Goal: Task Accomplishment & Management: Use online tool/utility

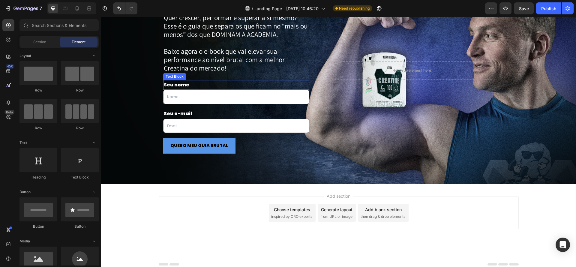
scroll to position [1007, 0]
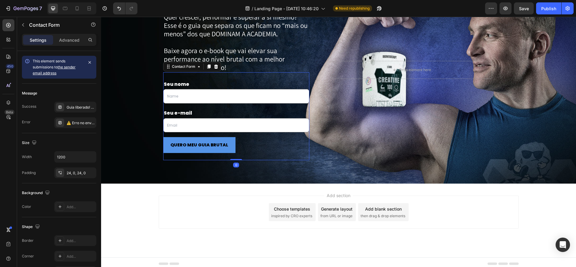
click at [264, 78] on div "Seu nome Text Block Text Field Row Seu e-mail Text Block Email Field Row QUERO …" at bounding box center [236, 116] width 146 height 88
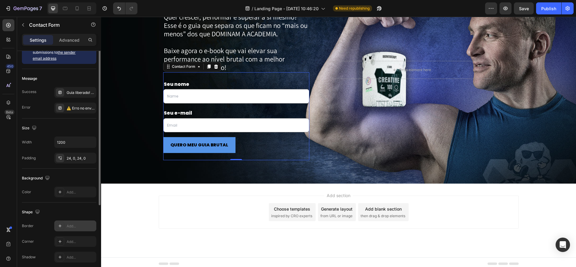
scroll to position [0, 0]
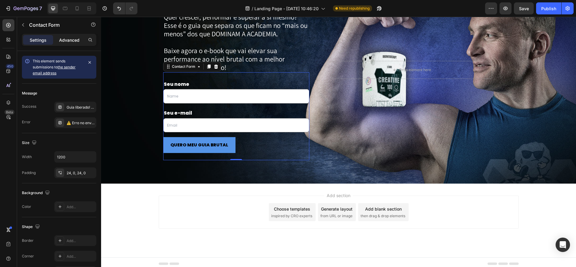
click at [66, 40] on p "Advanced" at bounding box center [69, 40] width 20 height 6
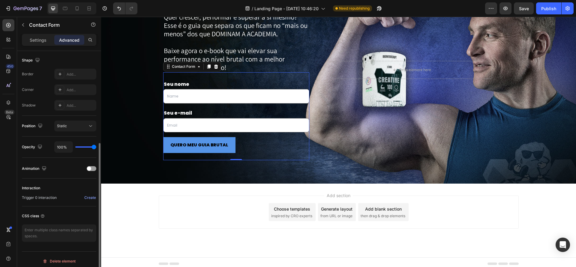
scroll to position [158, 0]
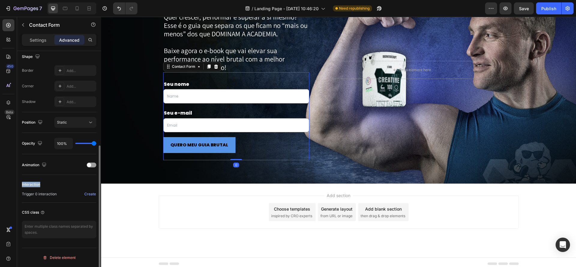
drag, startPoint x: 41, startPoint y: 184, endPoint x: 19, endPoint y: 183, distance: 21.4
click at [20, 183] on div "Display on Desktop Yes No Tablet Yes No Mobile Yes No Spacing (px) 0 0 0 0 24 0…" at bounding box center [59, 88] width 84 height 391
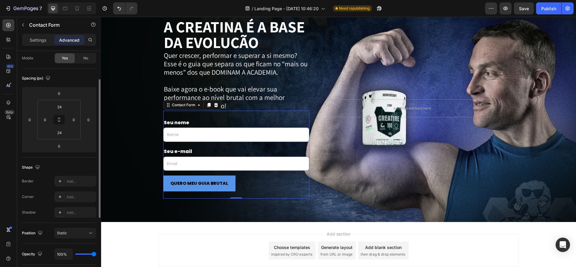
scroll to position [962, 0]
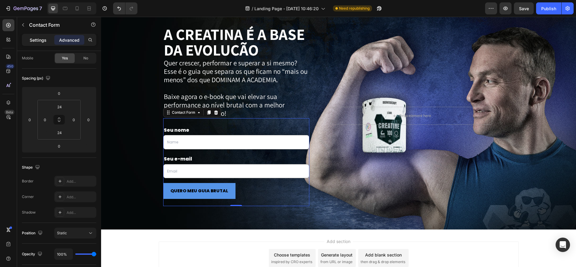
click at [45, 42] on p "Settings" at bounding box center [38, 40] width 17 height 6
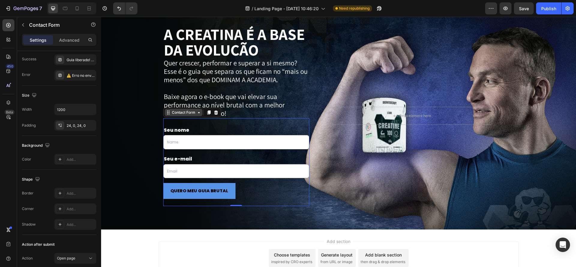
click at [195, 114] on div "Contact Form" at bounding box center [184, 112] width 26 height 5
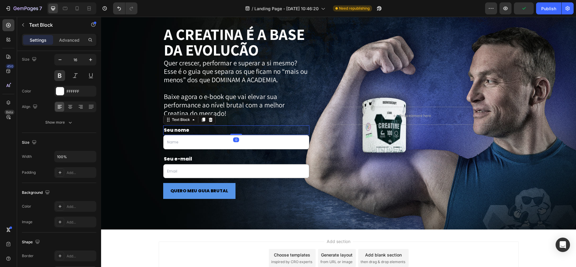
click at [225, 131] on p "Seu nome" at bounding box center [236, 130] width 145 height 9
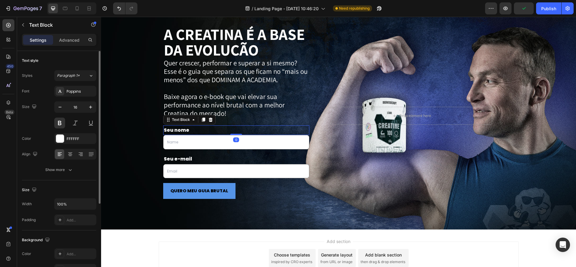
click at [254, 126] on p "Seu nome" at bounding box center [236, 130] width 145 height 9
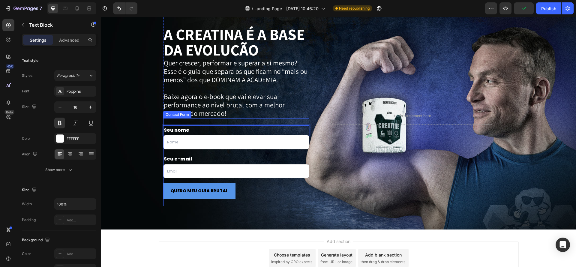
click at [253, 120] on div "Seu nome Text Block 0 Text Field Row Seu e-mail Text Block Email Field Row QUER…" at bounding box center [236, 162] width 146 height 88
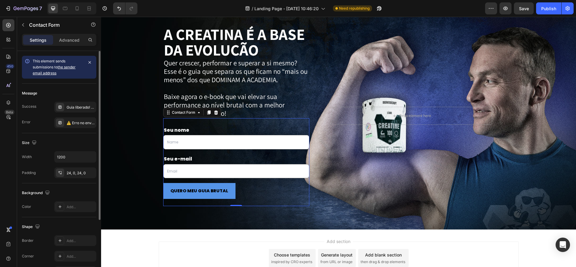
scroll to position [88, 0]
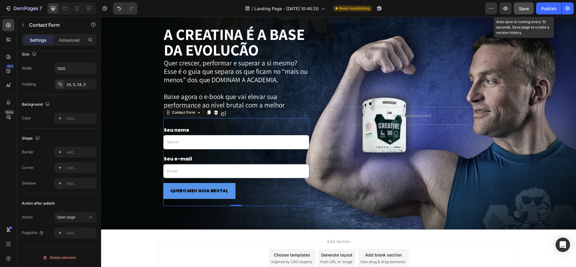
click at [523, 11] on div "Save" at bounding box center [524, 8] width 10 height 6
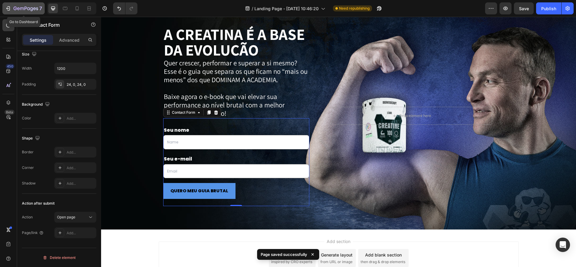
click at [19, 9] on icon "button" at bounding box center [18, 8] width 3 height 3
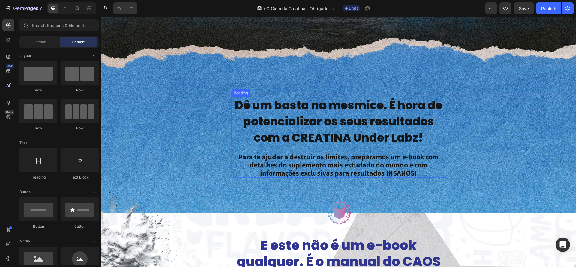
scroll to position [186, 0]
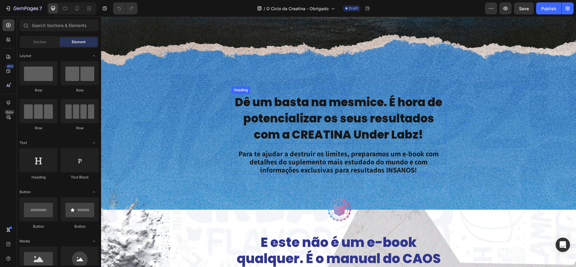
click at [317, 130] on h2 "Dê um basta na mesmice. É hora de potencializar os seus resultados com a CREATI…" at bounding box center [338, 119] width 215 height 50
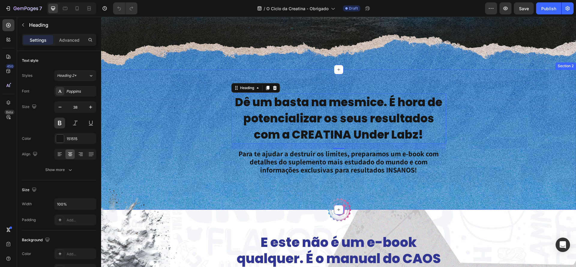
click at [170, 99] on div "Dê um basta na mesmice. É hora de potencializar os seus resultados com a CREATI…" at bounding box center [338, 134] width 475 height 81
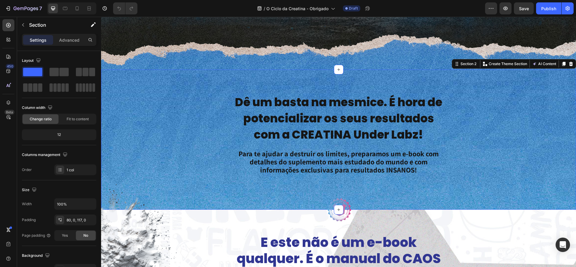
scroll to position [190, 0]
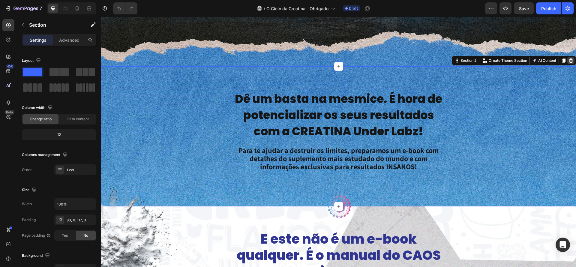
click at [570, 62] on icon at bounding box center [571, 60] width 4 height 4
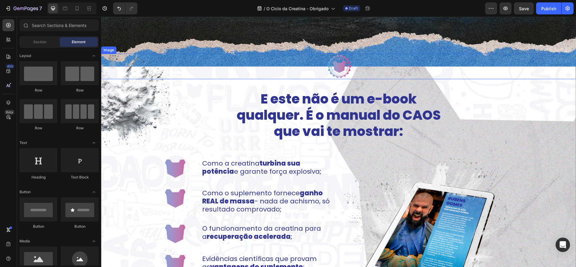
click at [571, 73] on div at bounding box center [338, 66] width 475 height 25
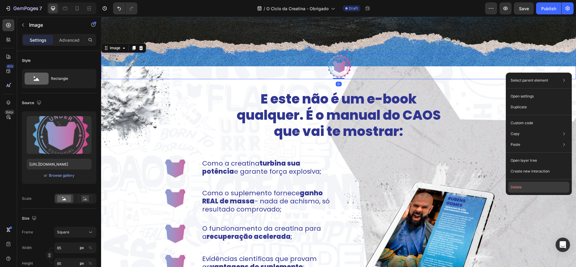
click at [566, 185] on button "Delete" at bounding box center [538, 187] width 61 height 11
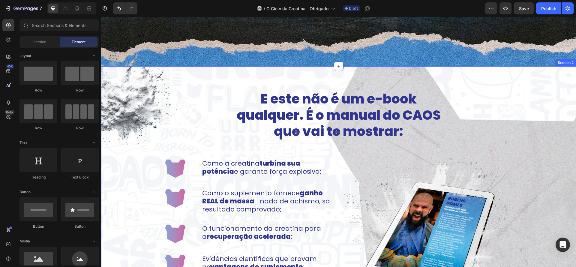
click at [569, 64] on div "Section 2" at bounding box center [565, 62] width 21 height 7
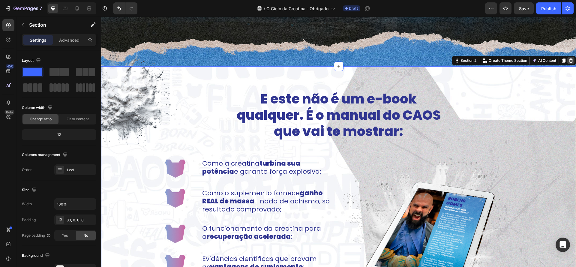
click at [571, 62] on icon at bounding box center [571, 60] width 4 height 4
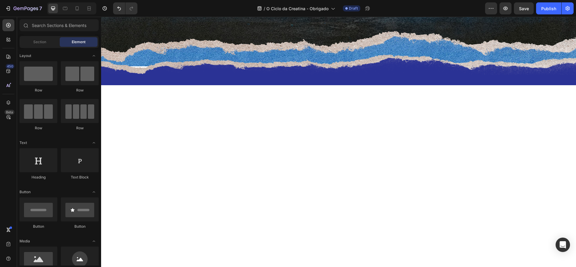
click at [566, 82] on div at bounding box center [338, 186] width 475 height 264
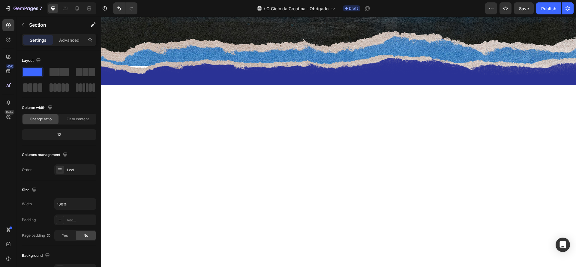
click at [486, 67] on div at bounding box center [338, 186] width 475 height 264
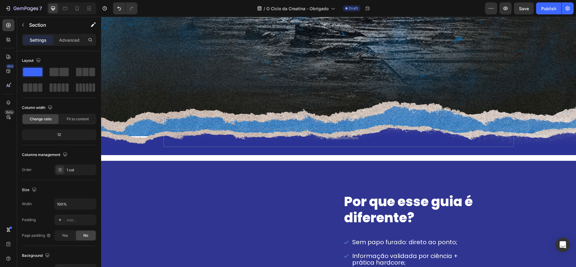
scroll to position [106, 0]
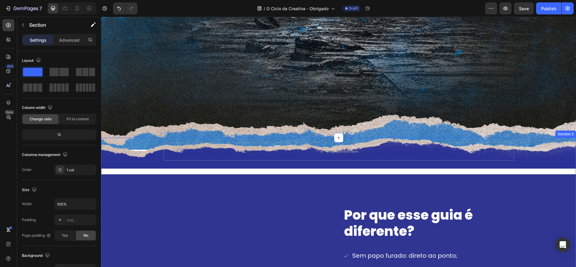
click at [546, 156] on div "Drop element here Row Row Por que esse guia é diferente? Heading Sem papo furad…" at bounding box center [338, 270] width 475 height 264
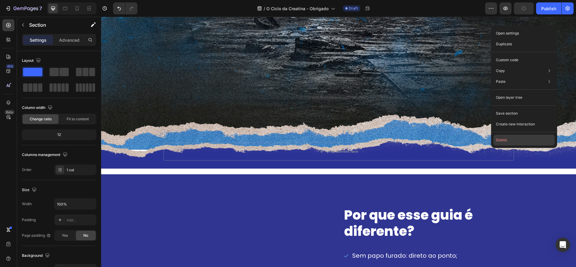
click at [516, 142] on button "Delete" at bounding box center [523, 140] width 61 height 11
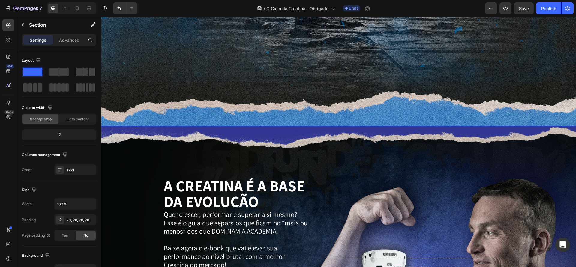
scroll to position [128, 0]
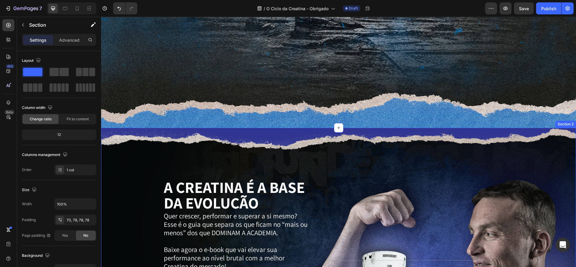
click at [543, 133] on div "A CREATINA É A BASE DA EVOLUÇÃO Text Block Quer crescer, performar e superar a …" at bounding box center [338, 255] width 475 height 255
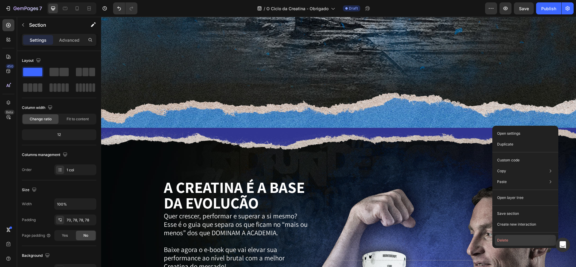
drag, startPoint x: 512, startPoint y: 240, endPoint x: 405, endPoint y: 211, distance: 110.9
click at [511, 239] on button "Delete" at bounding box center [524, 240] width 61 height 11
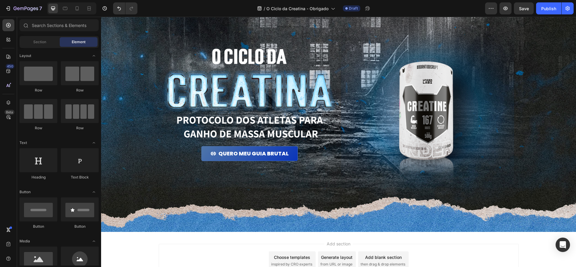
scroll to position [0, 0]
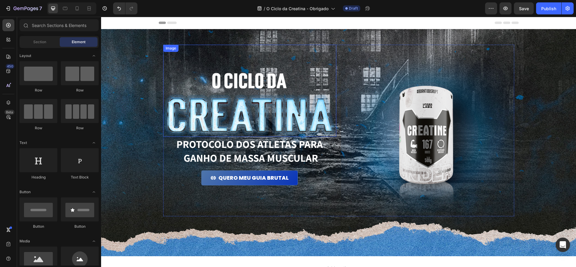
click at [282, 83] on img at bounding box center [249, 104] width 173 height 65
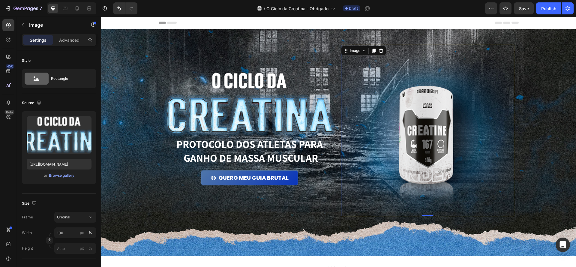
click at [453, 150] on img at bounding box center [427, 130] width 173 height 171
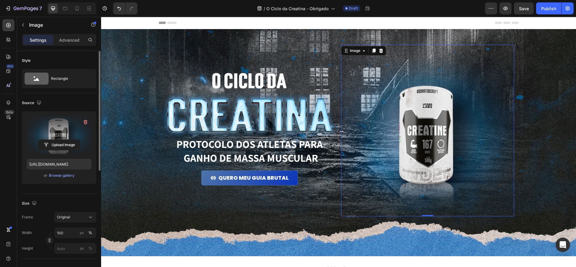
click at [55, 129] on label at bounding box center [59, 135] width 65 height 38
click at [55, 140] on input "file" at bounding box center [58, 145] width 41 height 10
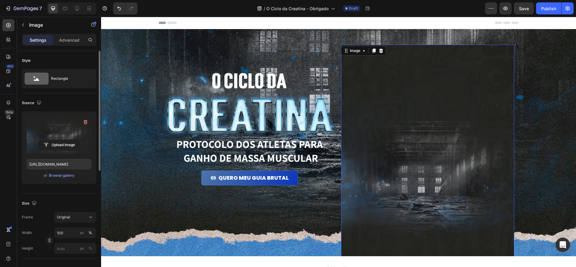
click at [424, 123] on img at bounding box center [427, 167] width 173 height 245
click at [59, 128] on label at bounding box center [59, 135] width 65 height 38
click at [59, 140] on input "file" at bounding box center [58, 145] width 41 height 10
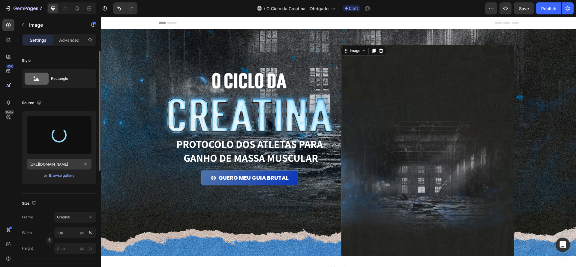
type input "https://cdn.shopify.com/s/files/1/0670/7612/9013/files/gempages_508864242380702…"
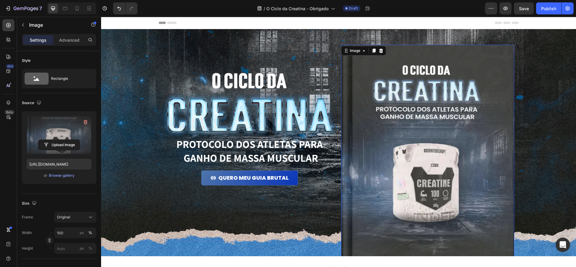
click at [449, 119] on img at bounding box center [427, 162] width 173 height 234
click at [307, 101] on img at bounding box center [249, 104] width 173 height 65
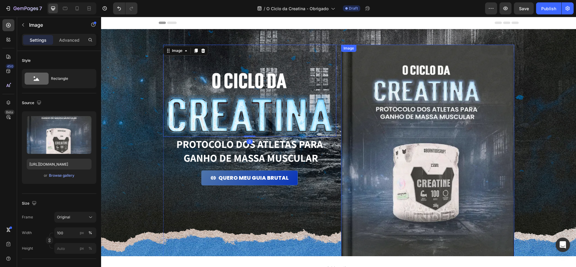
click at [440, 109] on img at bounding box center [427, 162] width 173 height 234
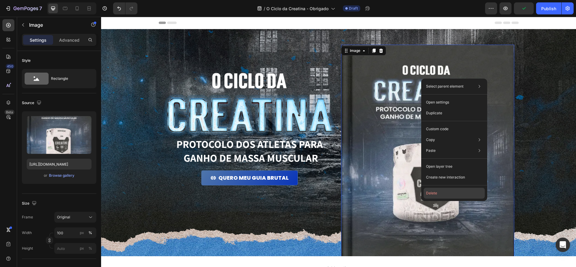
click at [446, 192] on button "Delete" at bounding box center [453, 193] width 61 height 11
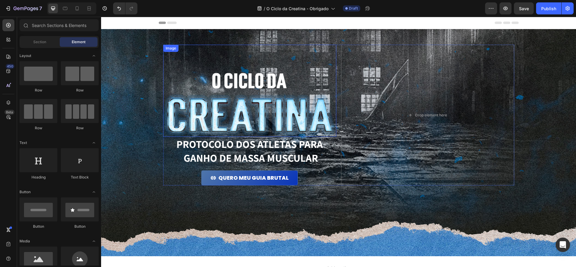
click at [300, 60] on div "Image" at bounding box center [249, 91] width 173 height 92
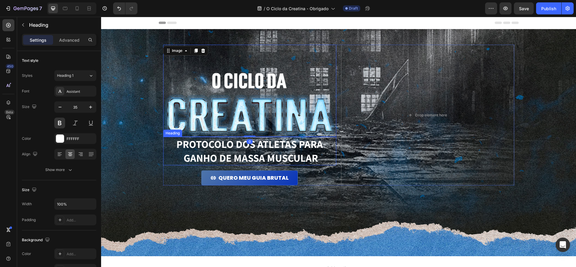
click at [303, 159] on h1 "PROTOCOLO dos atletas para ganho de massa muscular" at bounding box center [249, 151] width 173 height 28
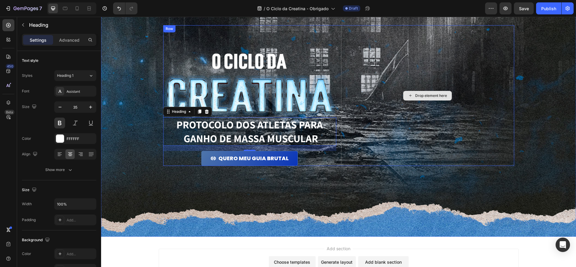
click at [428, 110] on div "Drop element here" at bounding box center [427, 95] width 173 height 141
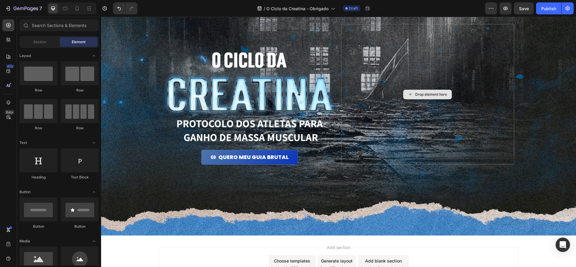
click at [429, 97] on div "Drop element here" at bounding box center [427, 95] width 49 height 10
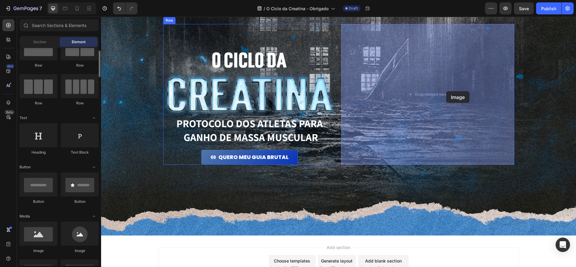
scroll to position [25, 0]
drag, startPoint x: 140, startPoint y: 246, endPoint x: 446, endPoint y: 91, distance: 342.7
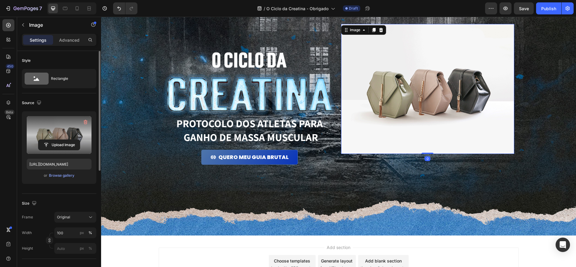
click at [74, 124] on label at bounding box center [59, 135] width 65 height 38
click at [74, 140] on input "file" at bounding box center [58, 145] width 41 height 10
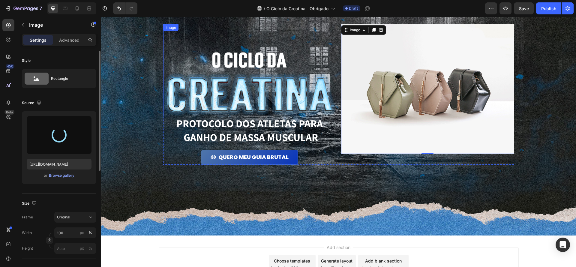
type input "https://cdn.shopify.com/s/files/1/0670/7612/9013/files/gempages_508864242380702…"
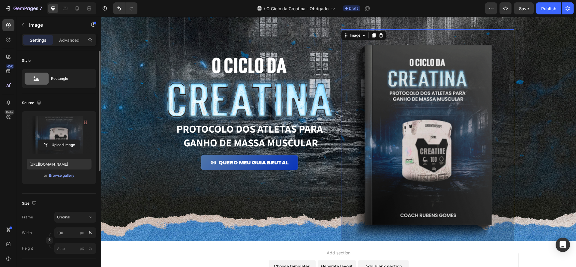
scroll to position [14, 0]
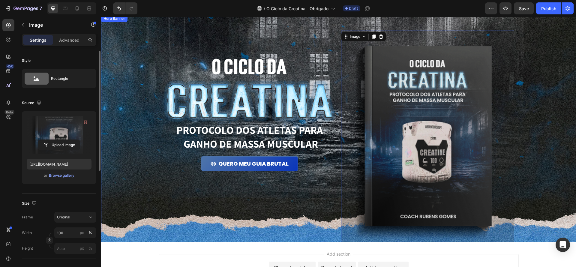
click at [544, 208] on div "Background Image" at bounding box center [338, 128] width 475 height 227
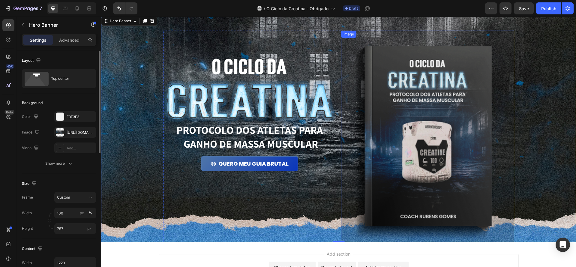
click at [405, 76] on img at bounding box center [427, 141] width 173 height 221
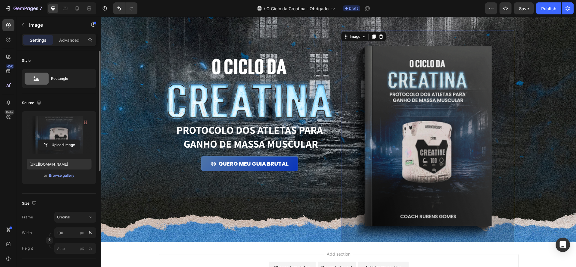
click at [48, 135] on label at bounding box center [59, 135] width 65 height 38
click at [48, 140] on input "file" at bounding box center [58, 145] width 41 height 10
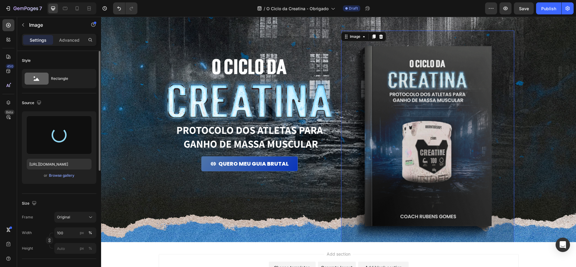
type input "https://cdn.shopify.com/s/files/1/0670/7612/9013/files/gempages_508864242380702…"
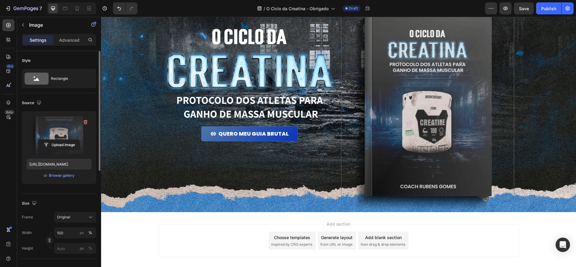
scroll to position [0, 0]
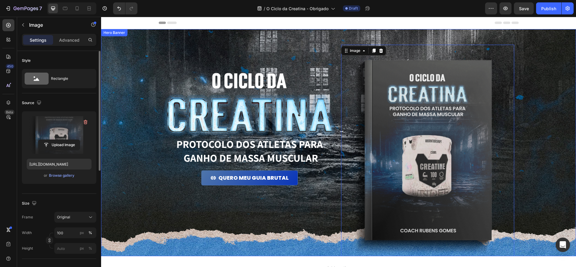
click at [287, 41] on div "Image PROTOCOLO dos atletas para ganho de massa muscular Heading QUERO MEU GUIA…" at bounding box center [339, 147] width 366 height 236
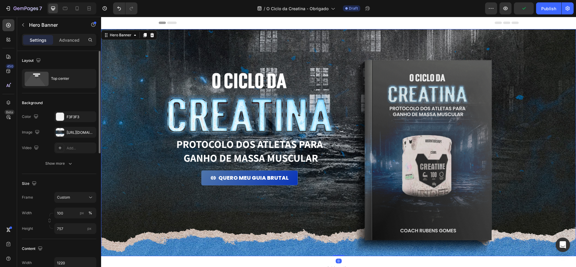
click at [344, 34] on div "Image PROTOCOLO dos atletas para ganho de massa muscular Heading QUERO MEU GUIA…" at bounding box center [339, 147] width 366 height 236
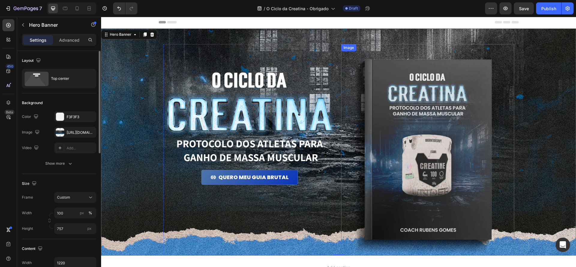
click at [395, 54] on img at bounding box center [427, 154] width 173 height 221
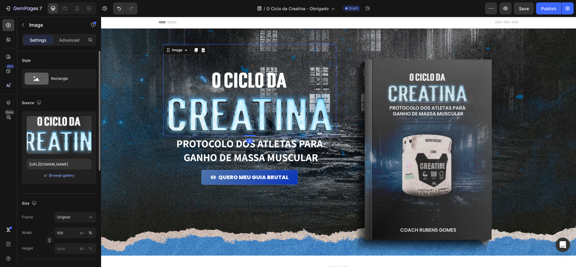
click at [263, 94] on img at bounding box center [249, 103] width 173 height 65
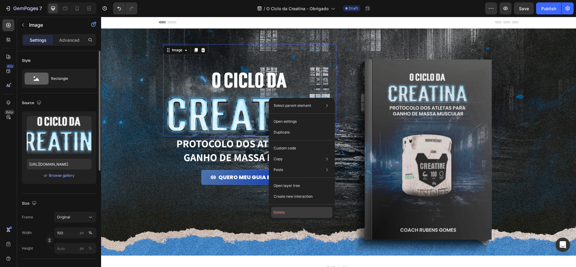
click at [303, 210] on button "Delete" at bounding box center [301, 212] width 61 height 11
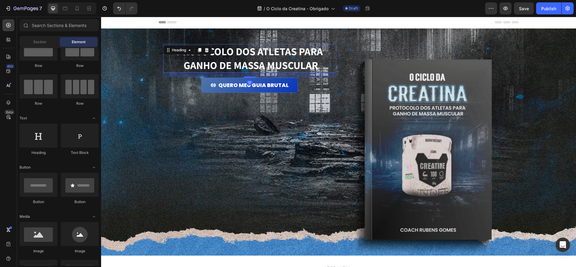
click at [266, 55] on h1 "PROTOCOLO dos atletas para ganho de massa muscular" at bounding box center [249, 58] width 173 height 28
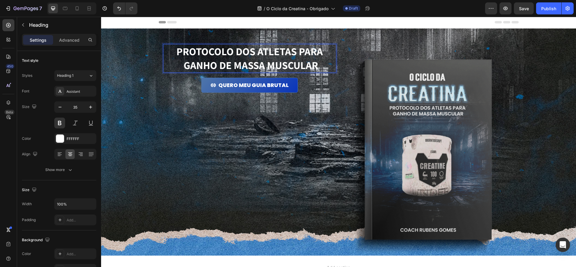
click at [260, 56] on h1 "PROTOCOLO dos atletas para ganho de massa muscular" at bounding box center [249, 58] width 173 height 28
click at [292, 65] on p "PROTOCOLO dos atletas para ganho de massa muscular" at bounding box center [250, 58] width 172 height 27
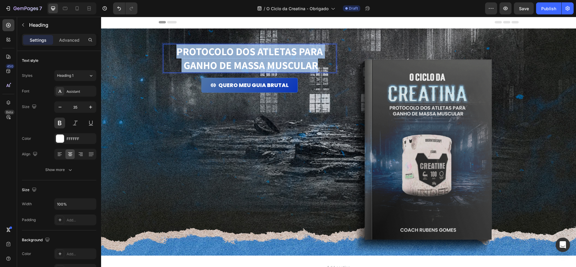
click at [292, 65] on p "PROTOCOLO dos atletas para ganho de massa muscular" at bounding box center [250, 58] width 172 height 27
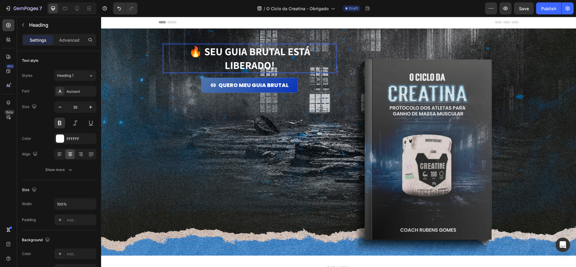
click at [291, 52] on p "🔥 Seu guia brutal está liberado!" at bounding box center [250, 58] width 172 height 27
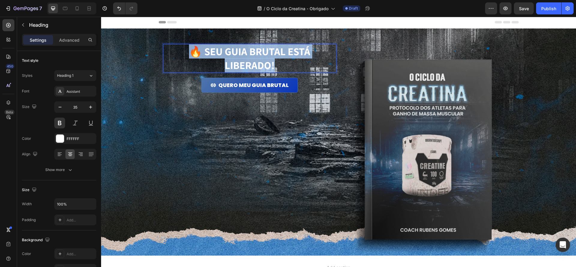
click at [291, 52] on p "🔥 Seu guia brutal está liberado!" at bounding box center [250, 58] width 172 height 27
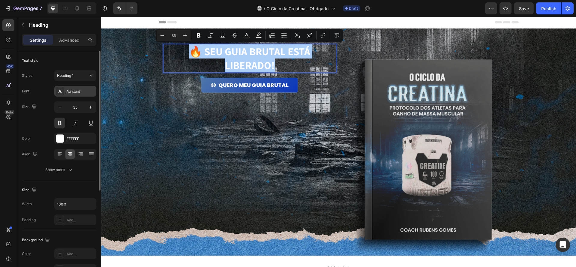
click at [79, 91] on div "Assistant" at bounding box center [81, 91] width 28 height 5
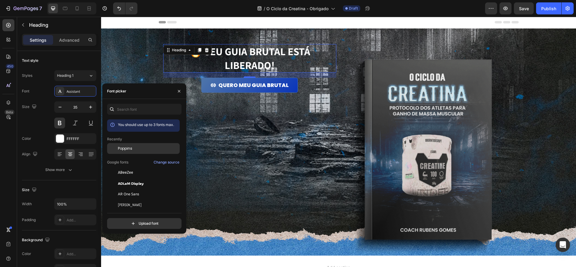
click at [127, 151] on span "Poppins" at bounding box center [125, 148] width 14 height 5
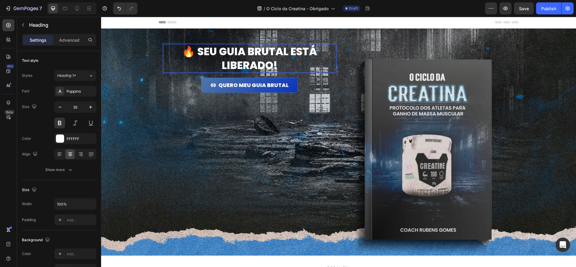
click at [294, 52] on p "🔥 Seu guia brutal está liberado!" at bounding box center [250, 58] width 172 height 27
click at [290, 52] on p "🔥 Seu guia brutal está liberado!" at bounding box center [250, 58] width 172 height 27
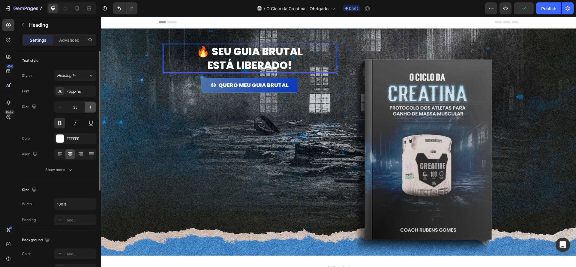
click at [92, 107] on icon "button" at bounding box center [91, 107] width 6 height 6
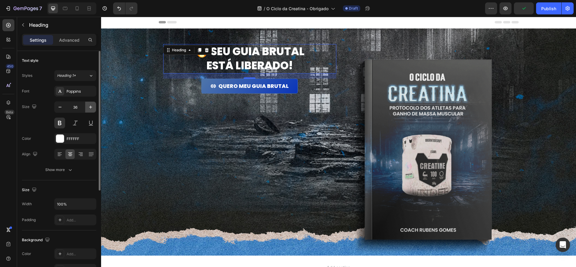
click at [92, 107] on icon "button" at bounding box center [91, 107] width 6 height 6
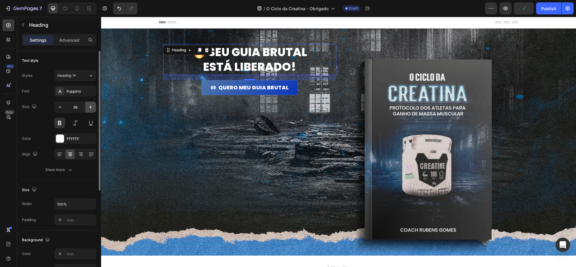
click at [92, 107] on icon "button" at bounding box center [91, 107] width 6 height 6
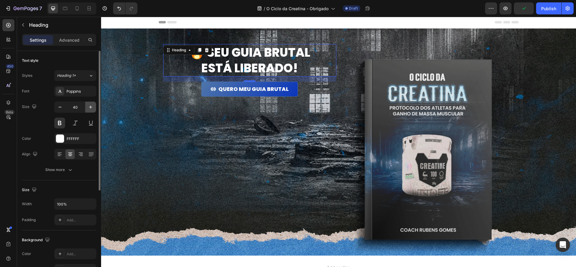
click at [92, 107] on icon "button" at bounding box center [91, 107] width 6 height 6
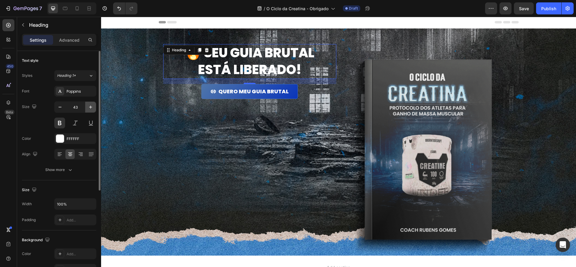
click at [92, 107] on icon "button" at bounding box center [91, 107] width 6 height 6
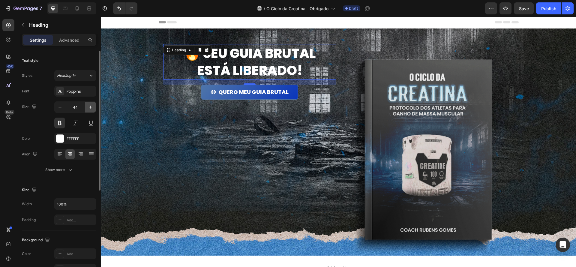
click at [92, 107] on icon "button" at bounding box center [91, 107] width 6 height 6
type input "46"
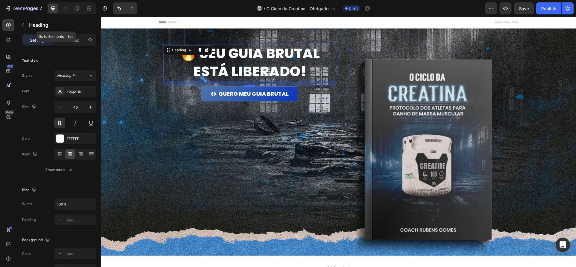
click at [24, 31] on div "Heading" at bounding box center [56, 25] width 78 height 16
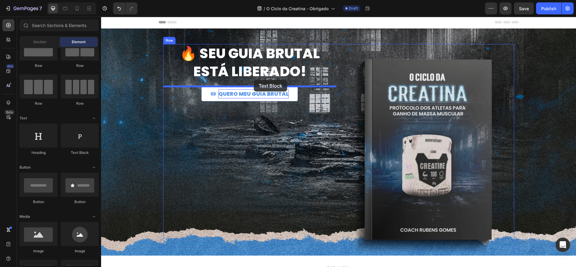
drag, startPoint x: 177, startPoint y: 160, endPoint x: 278, endPoint y: 111, distance: 112.2
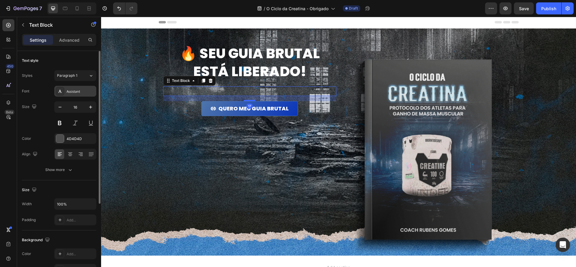
click at [63, 92] on div at bounding box center [60, 91] width 8 height 8
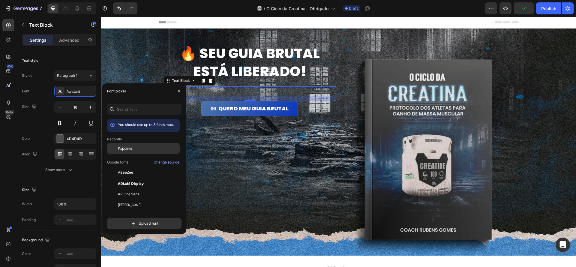
click at [137, 146] on div "Poppins" at bounding box center [148, 148] width 61 height 5
click at [65, 136] on div "4D4D4D" at bounding box center [75, 138] width 42 height 11
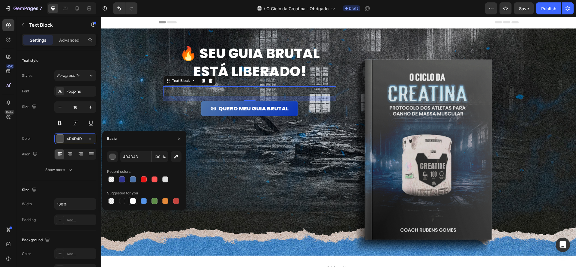
click at [132, 203] on div at bounding box center [133, 201] width 6 height 6
type input "FFFFFF"
click at [89, 106] on icon "button" at bounding box center [91, 107] width 6 height 6
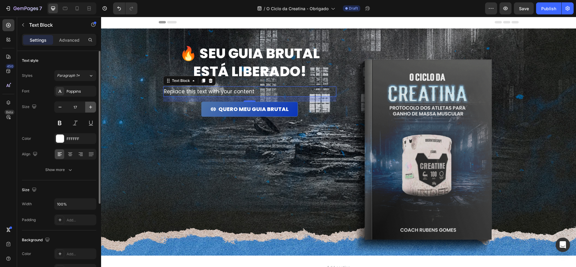
click at [89, 106] on icon "button" at bounding box center [91, 107] width 6 height 6
type input "20"
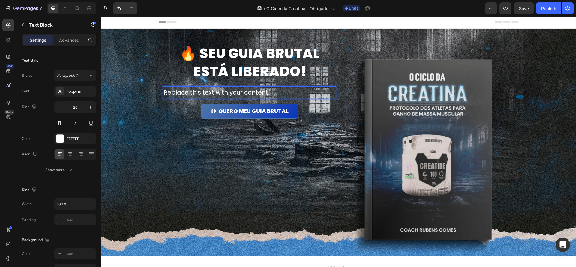
click at [277, 91] on div "Replace this text with your content" at bounding box center [249, 92] width 173 height 12
click at [277, 91] on p "Replace this text with your content" at bounding box center [250, 92] width 172 height 11
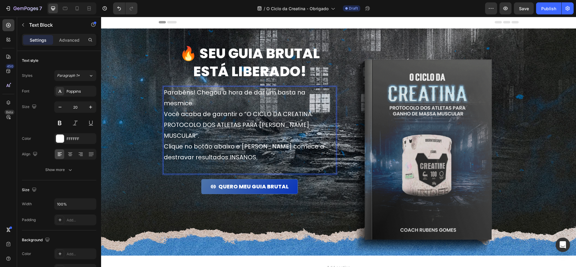
click at [317, 120] on p "Você acaba de garantir o “O CICLO DA CREATINA: PROTOCOLO DOS ATLETAS PARA GANHO…" at bounding box center [250, 125] width 172 height 32
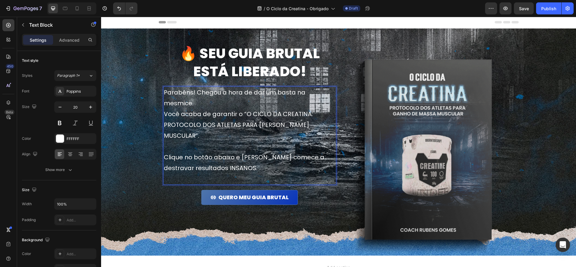
click at [312, 91] on p "Parabéns! Chegou a hora de dar um basta na mesmice." at bounding box center [250, 98] width 172 height 22
click at [255, 154] on p "Clique no botão abaixo e já comece a destravar resultados INSANOS." at bounding box center [250, 168] width 172 height 32
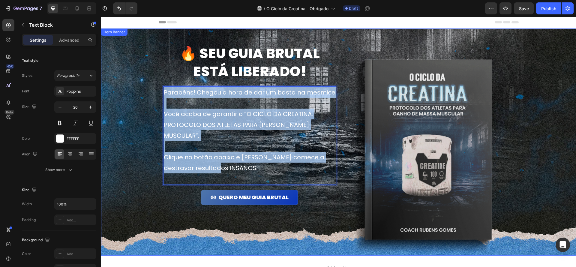
drag, startPoint x: 273, startPoint y: 171, endPoint x: 122, endPoint y: 68, distance: 182.8
click at [122, 68] on div "🔥 Seu guia brutal está liberado! Heading Parabéns! Chegou a hora de dar um bast…" at bounding box center [338, 141] width 475 height 227
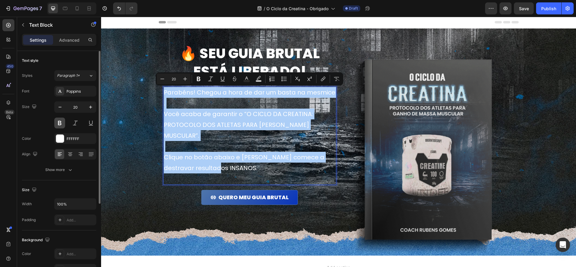
click at [63, 126] on button at bounding box center [59, 123] width 11 height 11
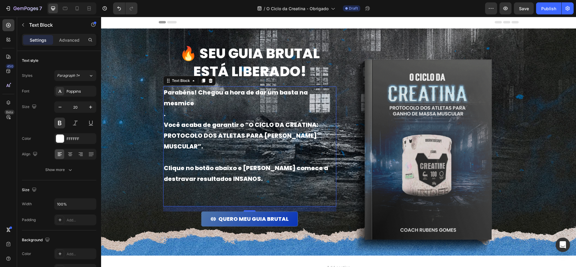
click at [249, 119] on p "Você acaba de garantir o “O CICLO DA CREATINA: PROTOCOLO DOS ATLETAS PARA GANHO…" at bounding box center [250, 135] width 172 height 32
click at [211, 109] on p "." at bounding box center [250, 114] width 172 height 11
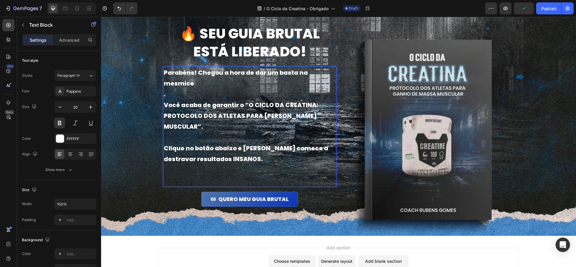
scroll to position [0, 0]
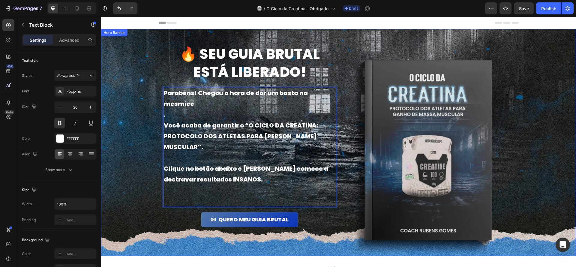
click at [290, 34] on div "🔥 Seu guia brutal está liberado! Heading Parabéns! Chegou a hora de dar um bast…" at bounding box center [339, 147] width 366 height 236
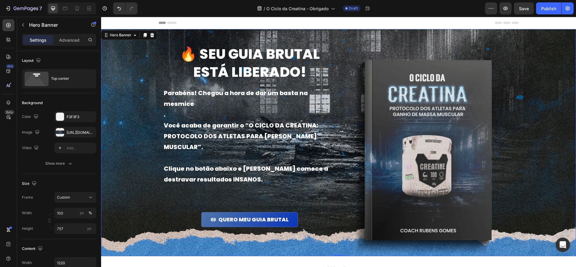
click at [267, 39] on div "🔥 Seu guia brutal está liberado! Heading Parabéns! Chegou a hora de dar um bast…" at bounding box center [339, 147] width 366 height 236
click at [69, 131] on div "https://cdn.shopify.com/s/files/1/0670/7612/9013/files/gempages_508864242380702…" at bounding box center [75, 132] width 17 height 5
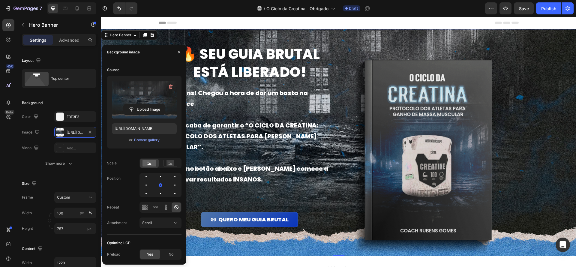
click at [155, 92] on label at bounding box center [144, 100] width 65 height 38
click at [155, 104] on input "file" at bounding box center [144, 109] width 41 height 10
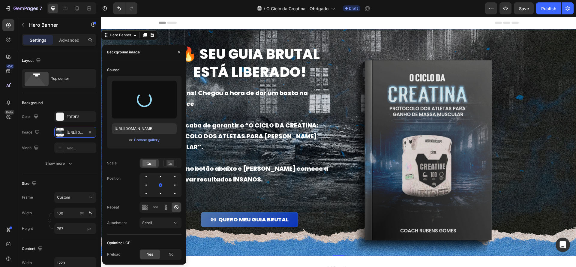
type input "https://cdn.shopify.com/s/files/1/0670/7612/9013/files/gempages_508864242380702…"
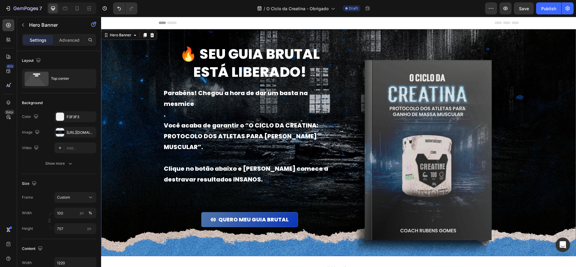
click at [342, 32] on div "🔥 Seu guia brutal está liberado! Heading Parabéns! Chegou a hora de dar um bast…" at bounding box center [339, 147] width 366 height 236
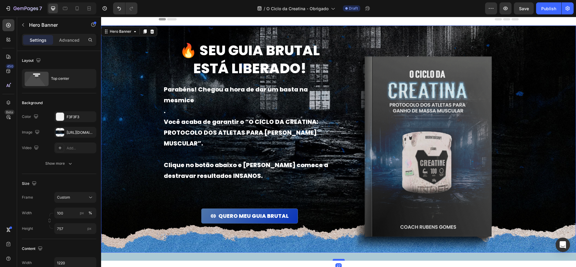
drag, startPoint x: 339, startPoint y: 251, endPoint x: 341, endPoint y: 259, distance: 8.4
click at [341, 259] on div at bounding box center [338, 260] width 12 height 2
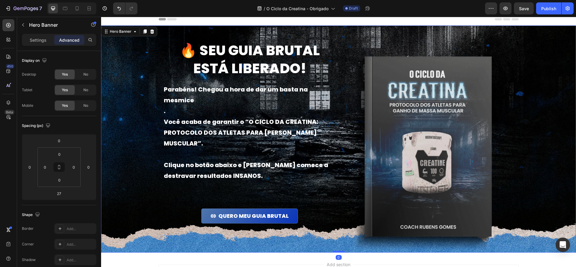
drag, startPoint x: 340, startPoint y: 259, endPoint x: 370, endPoint y: 266, distance: 30.5
click at [342, 251] on div at bounding box center [338, 251] width 12 height 1
type input "0"
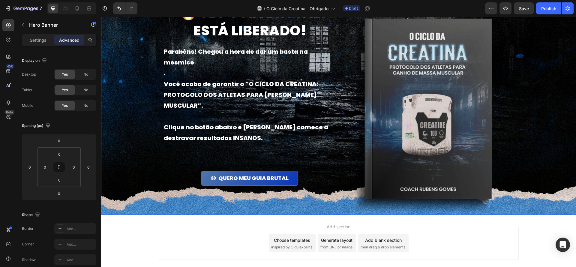
scroll to position [0, 0]
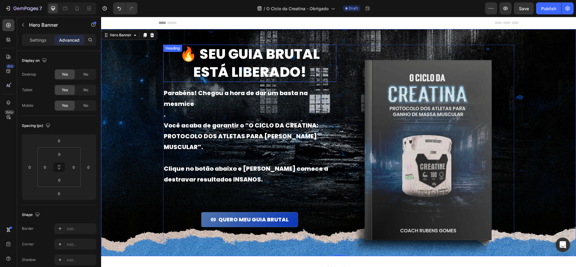
click at [218, 49] on p "🔥 Seu guia brutal está liberado!" at bounding box center [250, 63] width 172 height 36
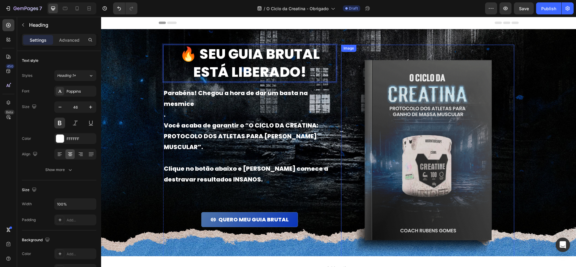
click at [376, 51] on div "Image" at bounding box center [427, 155] width 173 height 221
click at [305, 80] on p "🔥 Seu guia brutal está liberado!" at bounding box center [250, 63] width 172 height 36
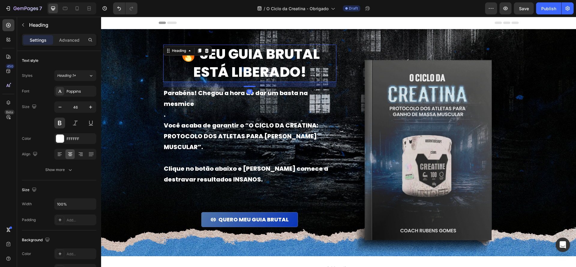
click at [300, 86] on div "17" at bounding box center [249, 84] width 173 height 5
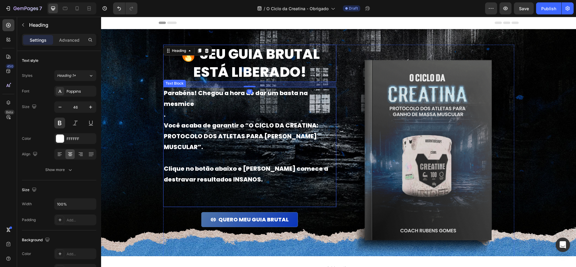
click at [289, 98] on p "Parabéns! Chegou a hora de dar um basta na mesmice" at bounding box center [250, 99] width 172 height 22
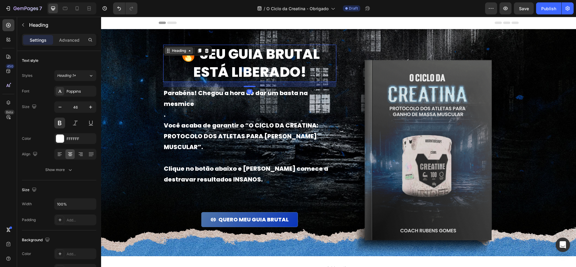
click at [169, 48] on div "Heading" at bounding box center [179, 50] width 28 height 7
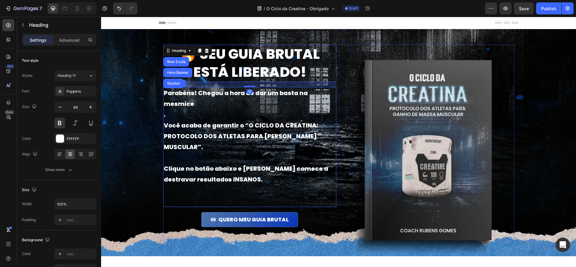
click at [201, 89] on p "Parabéns! Chegou a hora de dar um basta na mesmice" at bounding box center [250, 99] width 172 height 22
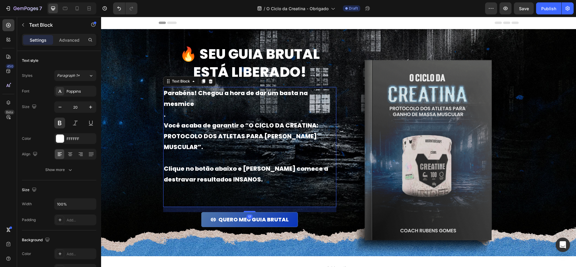
click at [205, 86] on div "Text Block" at bounding box center [189, 81] width 52 height 10
click at [209, 84] on div at bounding box center [210, 81] width 7 height 7
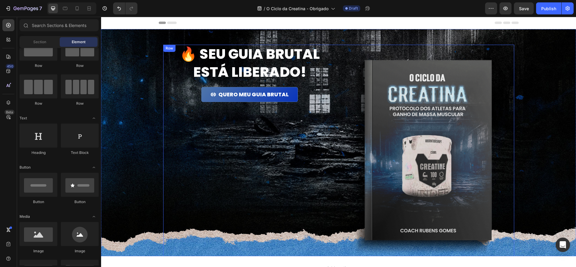
click at [225, 83] on div "🔥 Seu guia brutal está liberado! Heading QUERO MEU GUIA BRUTAL Button" at bounding box center [249, 155] width 173 height 221
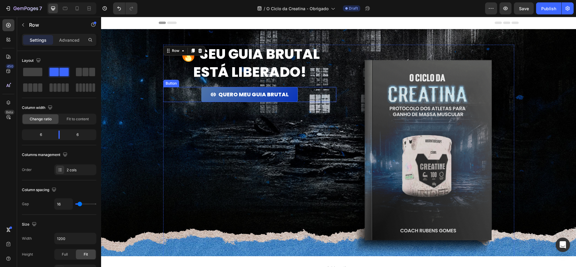
click at [300, 92] on div "QUERO MEU GUIA BRUTAL Button" at bounding box center [249, 94] width 173 height 15
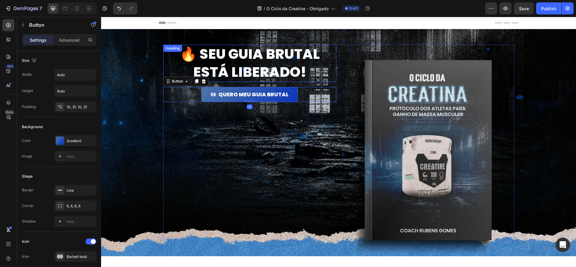
click at [333, 62] on p "🔥 Seu guia brutal está liberado!" at bounding box center [250, 63] width 172 height 36
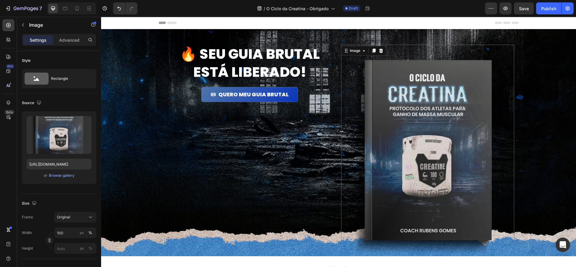
click at [343, 55] on div "Image 0" at bounding box center [427, 155] width 173 height 221
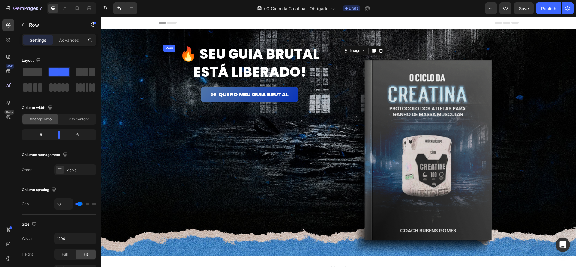
click at [338, 50] on div "🔥 Seu guia brutal está liberado! Heading QUERO MEU GUIA BRUTAL Button Image 0 R…" at bounding box center [338, 155] width 351 height 221
click at [338, 48] on div "🔥 Seu guia brutal está liberado! Heading QUERO MEU GUIA BRUTAL Button Image Row…" at bounding box center [338, 155] width 351 height 221
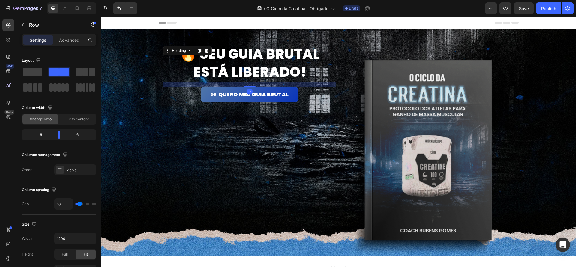
click at [332, 48] on p "🔥 Seu guia brutal está liberado!" at bounding box center [250, 63] width 172 height 36
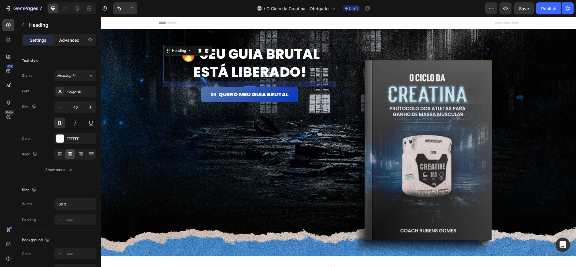
click at [80, 43] on div "Advanced" at bounding box center [69, 40] width 30 height 10
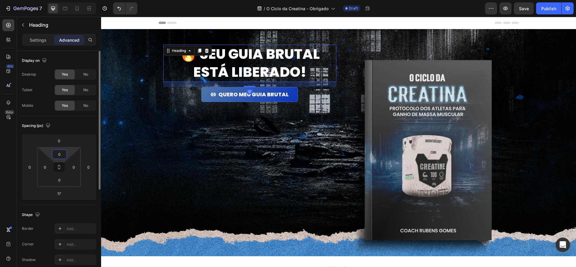
drag, startPoint x: 62, startPoint y: 154, endPoint x: 46, endPoint y: 150, distance: 16.5
click at [45, 150] on div "0 0 0 0" at bounding box center [58, 167] width 43 height 40
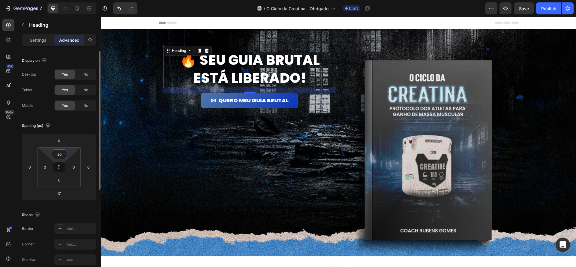
drag, startPoint x: 62, startPoint y: 155, endPoint x: 48, endPoint y: 151, distance: 15.1
click at [48, 151] on div "20 0 0 0" at bounding box center [58, 167] width 43 height 40
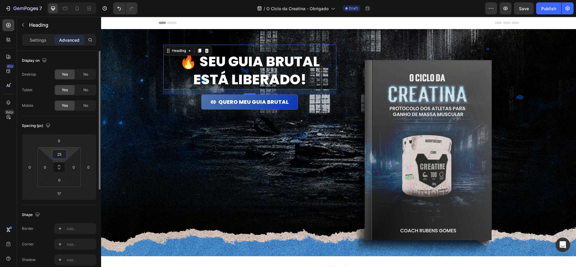
drag, startPoint x: 61, startPoint y: 154, endPoint x: 51, endPoint y: 153, distance: 10.3
click at [51, 153] on div "25 0 0 0" at bounding box center [58, 167] width 43 height 40
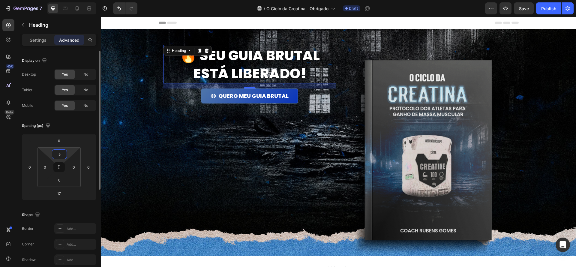
type input "50"
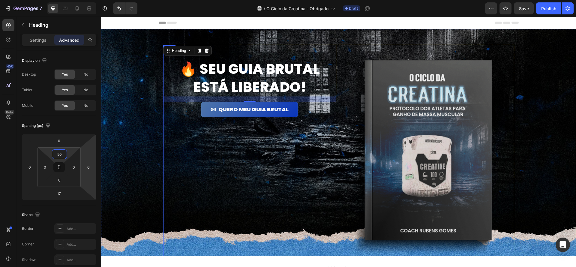
click at [271, 169] on div "🔥 Seu guia brutal está liberado! Heading 17 QUERO MEU GUIA BRUTAL Button" at bounding box center [249, 155] width 173 height 221
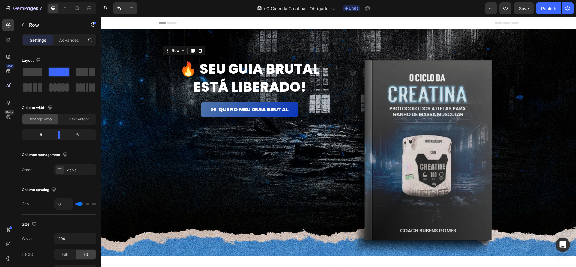
click at [283, 101] on div "🔥 Seu guia brutal está liberado! Heading QUERO MEU GUIA BRUTAL Button" at bounding box center [249, 155] width 173 height 221
click at [26, 27] on button "button" at bounding box center [23, 25] width 10 height 10
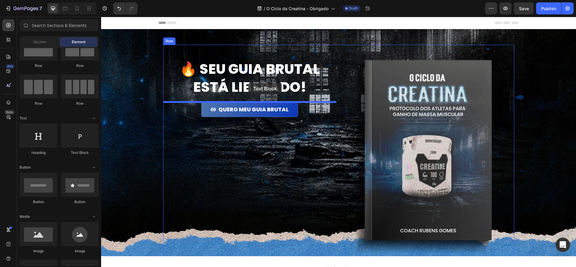
drag, startPoint x: 186, startPoint y: 156, endPoint x: 248, endPoint y: 82, distance: 96.8
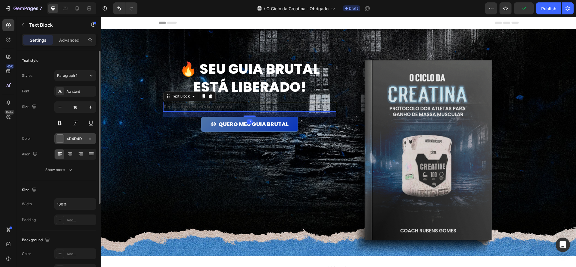
click at [58, 138] on div at bounding box center [60, 139] width 8 height 8
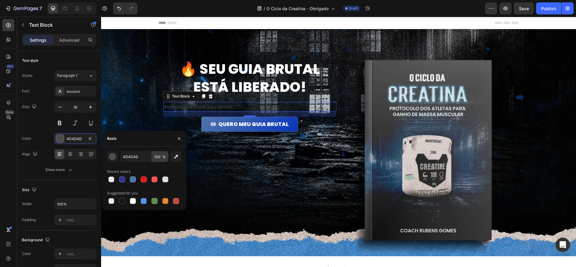
drag, startPoint x: 133, startPoint y: 202, endPoint x: 164, endPoint y: 161, distance: 51.0
click at [133, 202] on div at bounding box center [133, 201] width 6 height 6
type input "FFFFFF"
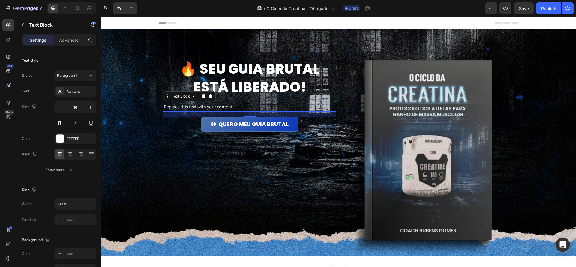
click at [252, 107] on div "Replace this text with your content" at bounding box center [249, 107] width 173 height 10
click at [252, 107] on p "Replace this text with your content" at bounding box center [250, 107] width 172 height 9
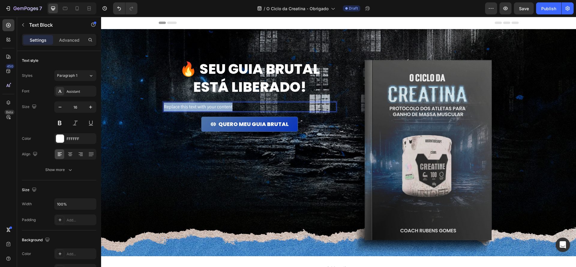
click at [252, 107] on p "Replace this text with your content" at bounding box center [250, 107] width 172 height 9
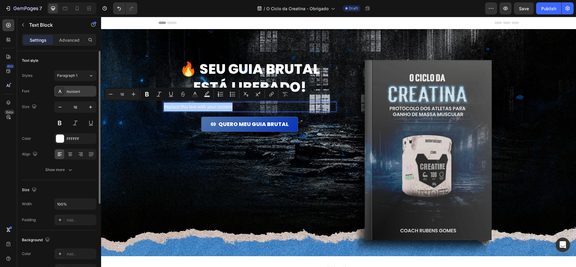
click at [88, 94] on div "Assistant" at bounding box center [75, 91] width 42 height 11
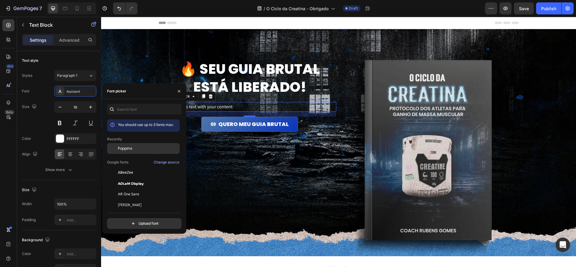
drag, startPoint x: 133, startPoint y: 149, endPoint x: 140, endPoint y: 147, distance: 8.0
click at [133, 149] on div "Poppins" at bounding box center [148, 148] width 61 height 5
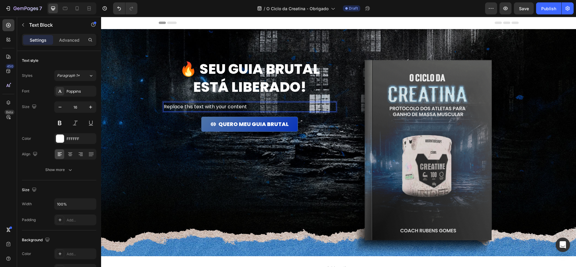
click at [245, 108] on p "Replace this text with your content" at bounding box center [250, 107] width 172 height 9
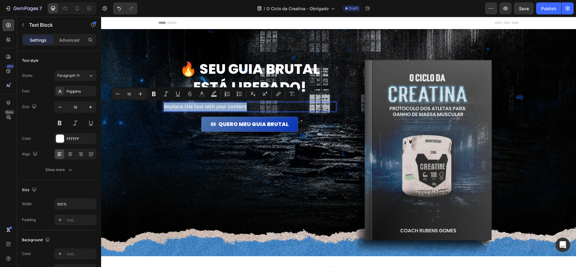
type input "11"
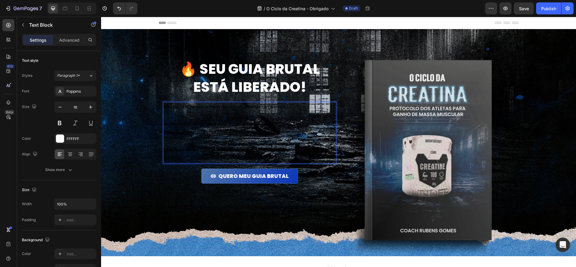
click at [297, 140] on p "Rich Text Editor. Editing area: main" at bounding box center [250, 141] width 172 height 9
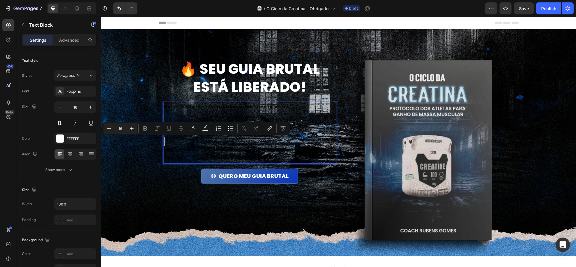
click at [297, 140] on p "Rich Text Editor. Editing area: main" at bounding box center [250, 141] width 172 height 9
click at [284, 104] on span "Parabéns! Chegou a hora de dar um basta na mesmice." at bounding box center [226, 107] width 124 height 6
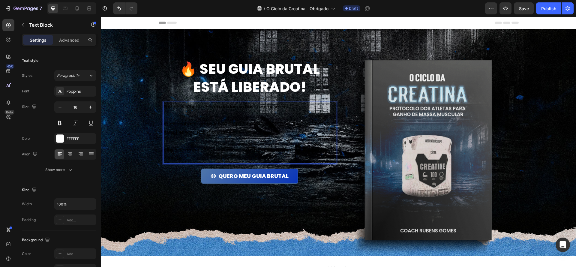
scroll to position [0, 0]
